Goal: Task Accomplishment & Management: Manage account settings

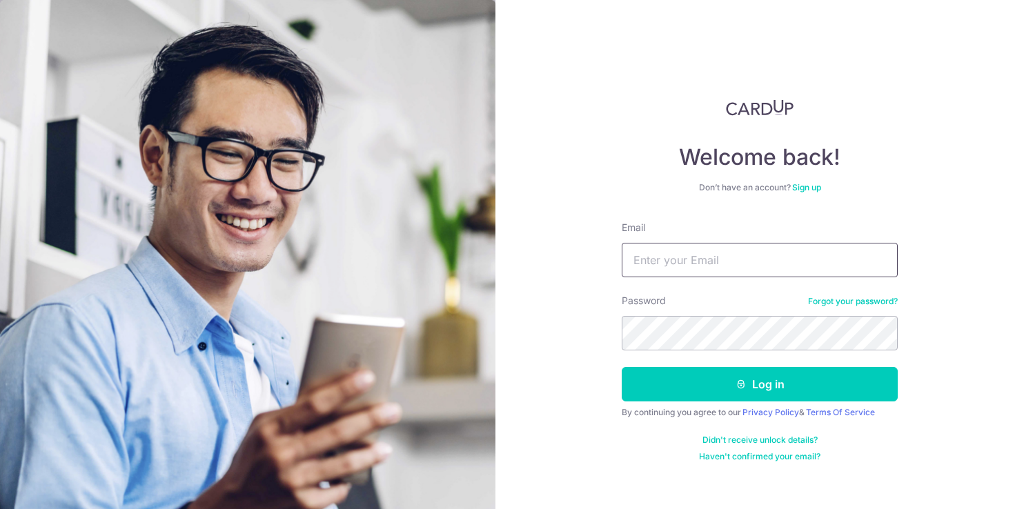
click at [699, 257] on input "Email" at bounding box center [759, 260] width 276 height 34
type input "[EMAIL_ADDRESS][DOMAIN_NAME]"
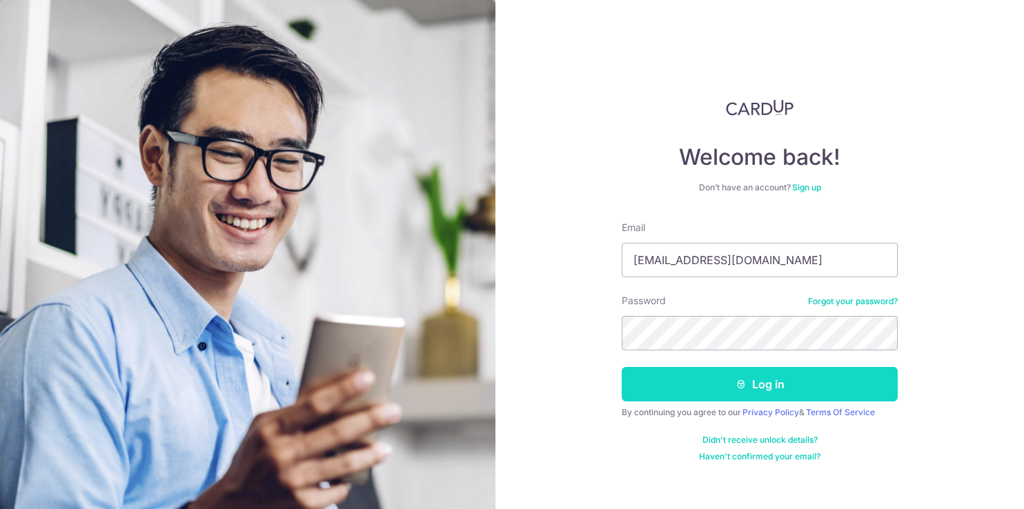
click at [717, 388] on button "Log in" at bounding box center [759, 384] width 276 height 34
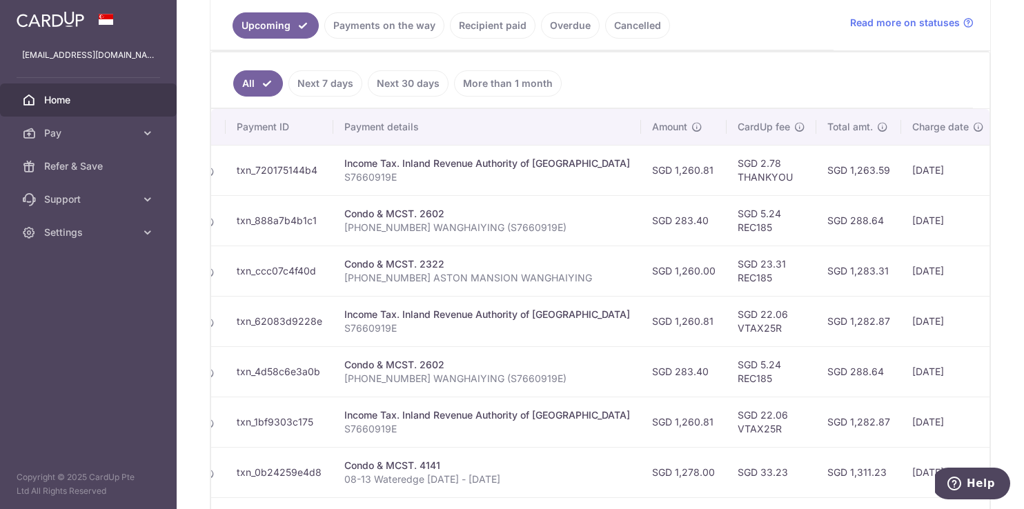
scroll to position [0, 162]
